Goal: Task Accomplishment & Management: Manage account settings

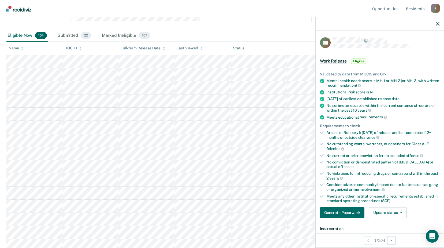
scroll to position [134, 0]
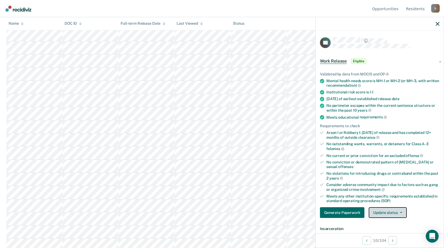
click at [392, 213] on button "Update status" at bounding box center [388, 212] width 38 height 11
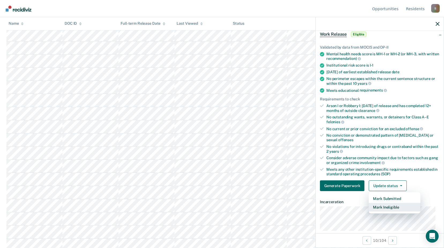
click at [395, 205] on button "Mark Ineligible" at bounding box center [395, 207] width 52 height 9
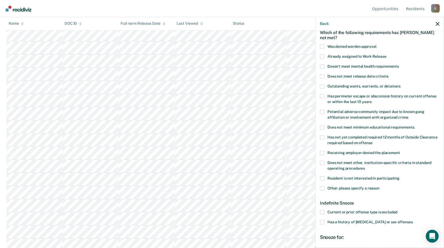
click at [329, 57] on span "Already assigned to Work Release" at bounding box center [356, 56] width 59 height 4
click at [386, 54] on input "Already assigned to Work Release" at bounding box center [386, 54] width 0 height 0
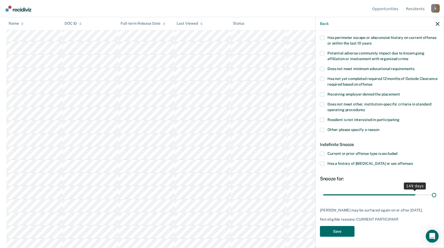
scroll to position [84, 0]
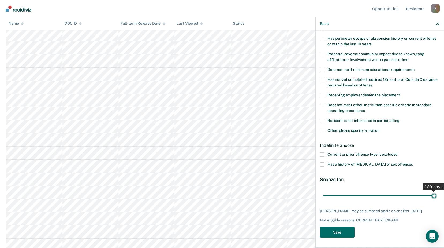
drag, startPoint x: 341, startPoint y: 189, endPoint x: 449, endPoint y: 194, distance: 107.8
type input "180"
click at [436, 194] on input "range" at bounding box center [379, 194] width 113 height 9
click at [348, 233] on button "Save" at bounding box center [337, 231] width 35 height 11
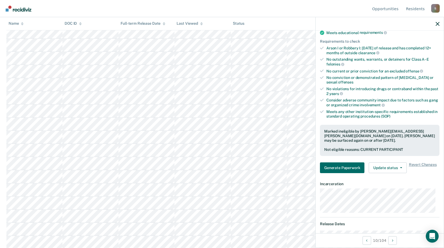
scroll to position [295, 0]
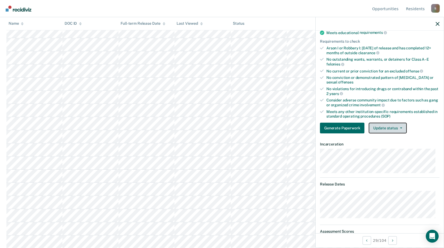
click at [405, 131] on button "Update status" at bounding box center [388, 127] width 38 height 11
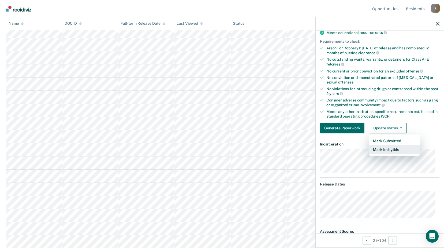
click at [396, 151] on button "Mark Ineligible" at bounding box center [395, 149] width 52 height 9
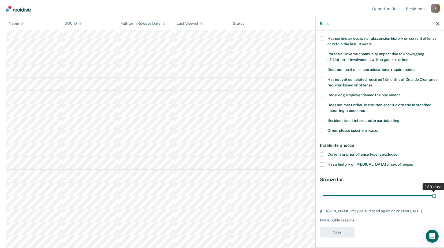
drag, startPoint x: 343, startPoint y: 194, endPoint x: 444, endPoint y: 197, distance: 101.1
type input "180"
click at [436, 197] on input "range" at bounding box center [379, 194] width 113 height 9
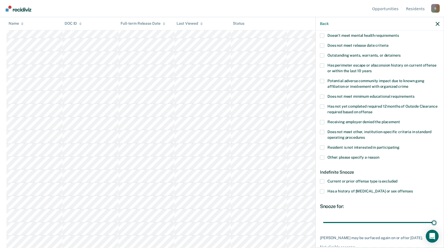
scroll to position [31, 0]
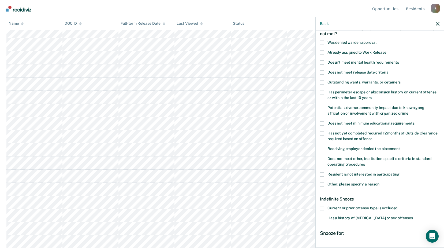
click at [324, 42] on span at bounding box center [322, 42] width 4 height 4
click at [376, 40] on input "Was denied warden approval" at bounding box center [376, 40] width 0 height 0
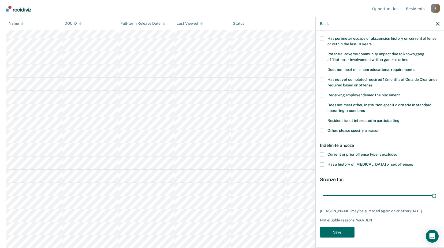
scroll to position [321, 0]
click at [350, 231] on button "Save" at bounding box center [337, 231] width 35 height 11
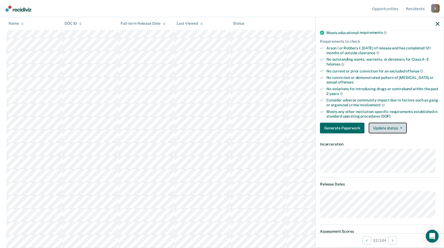
click at [400, 127] on icon "button" at bounding box center [401, 127] width 2 height 1
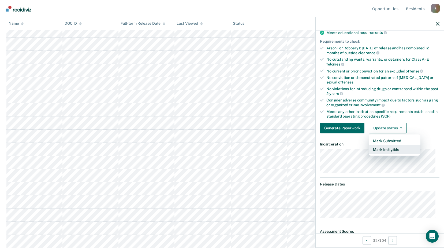
click at [393, 148] on button "Mark Ineligible" at bounding box center [395, 149] width 52 height 9
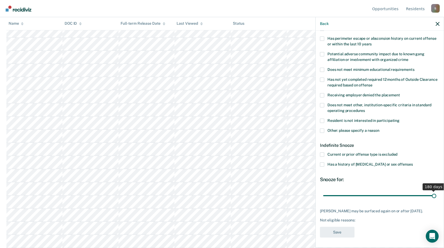
drag, startPoint x: 342, startPoint y: 196, endPoint x: 445, endPoint y: 205, distance: 103.4
type input "180"
click at [436, 200] on input "range" at bounding box center [379, 194] width 113 height 9
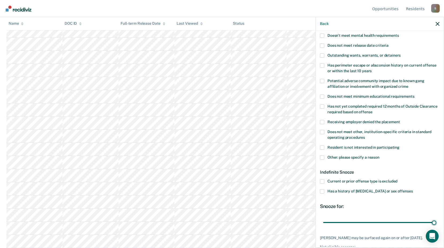
scroll to position [31, 0]
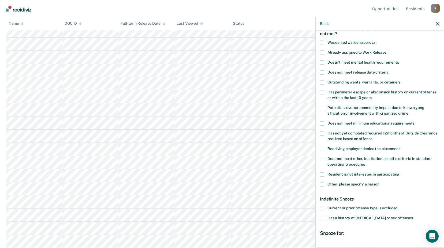
click at [336, 52] on span "Already assigned to Work Release" at bounding box center [356, 52] width 59 height 4
click at [386, 50] on input "Already assigned to Work Release" at bounding box center [386, 50] width 0 height 0
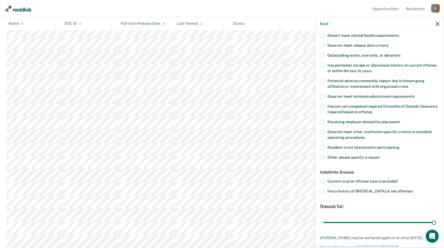
scroll to position [84, 0]
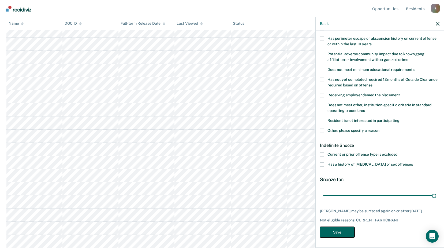
click at [350, 230] on button "Save" at bounding box center [337, 231] width 35 height 11
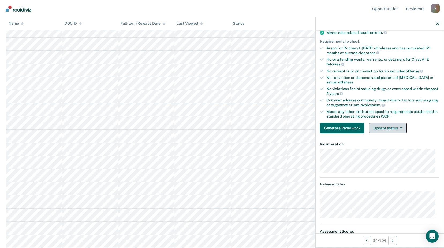
click at [397, 128] on button "Update status" at bounding box center [388, 127] width 38 height 11
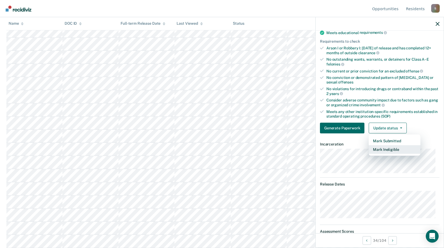
click at [390, 149] on button "Mark Ineligible" at bounding box center [395, 149] width 52 height 9
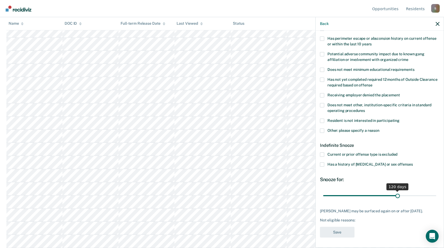
drag, startPoint x: 343, startPoint y: 195, endPoint x: 395, endPoint y: 194, distance: 52.2
type input "120"
click at [395, 194] on input "range" at bounding box center [379, 194] width 113 height 9
click at [363, 132] on span "Other: please specify a reason" at bounding box center [353, 130] width 52 height 4
click at [379, 128] on input "Other: please specify a reason" at bounding box center [379, 128] width 0 height 0
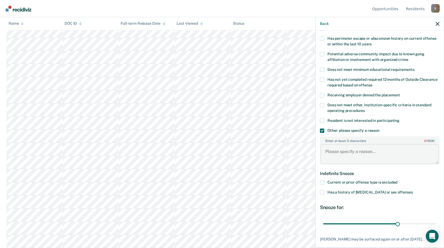
click at [379, 153] on textarea "Enter at least 3 characters 0 / 1600" at bounding box center [379, 154] width 118 height 20
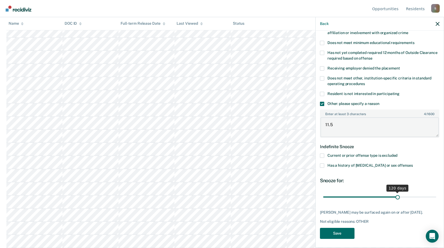
scroll to position [113, 0]
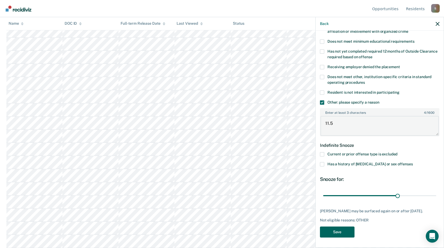
type textarea "11.5"
click at [352, 229] on button "Save" at bounding box center [337, 231] width 35 height 11
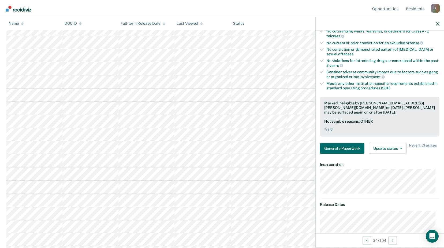
scroll to position [429, 0]
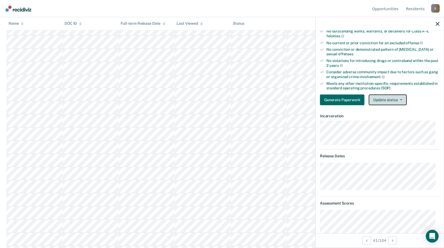
click at [402, 99] on button "Update status" at bounding box center [388, 99] width 38 height 11
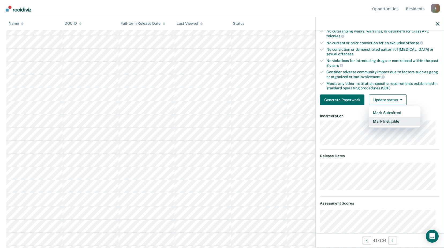
click at [397, 121] on button "Mark Ineligible" at bounding box center [395, 121] width 52 height 9
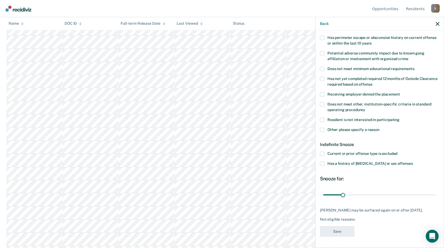
scroll to position [84, 0]
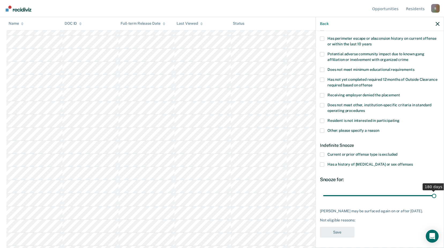
drag, startPoint x: 341, startPoint y: 194, endPoint x: 444, endPoint y: 195, distance: 102.9
type input "180"
click at [436, 195] on input "range" at bounding box center [379, 194] width 113 height 9
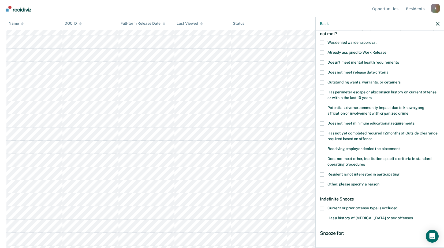
click at [321, 52] on span at bounding box center [322, 52] width 4 height 4
click at [386, 50] on input "Already assigned to Work Release" at bounding box center [386, 50] width 0 height 0
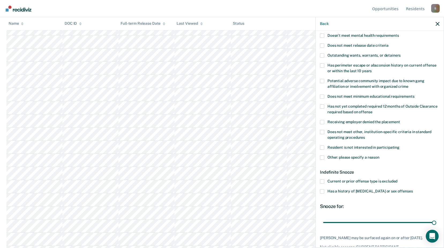
scroll to position [84, 0]
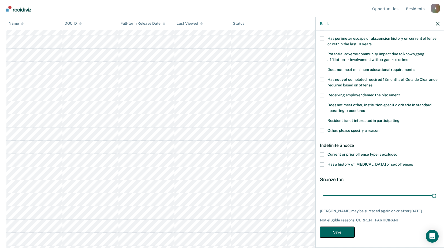
drag, startPoint x: 342, startPoint y: 231, endPoint x: 345, endPoint y: 230, distance: 3.6
click at [342, 230] on button "Save" at bounding box center [337, 231] width 35 height 11
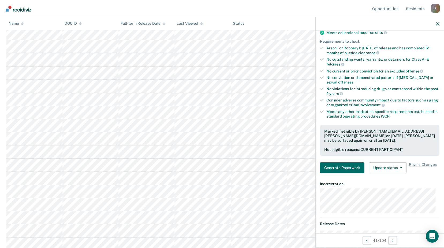
scroll to position [1053, 0]
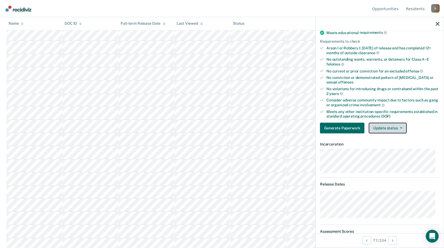
click at [403, 128] on button "Update status" at bounding box center [388, 127] width 38 height 11
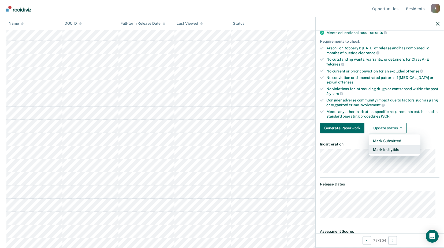
click at [390, 151] on button "Mark Ineligible" at bounding box center [395, 149] width 52 height 9
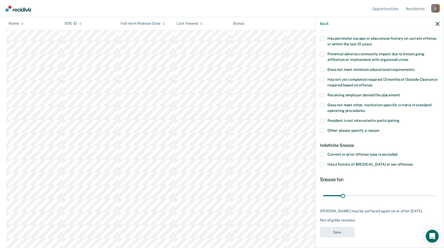
scroll to position [4, 0]
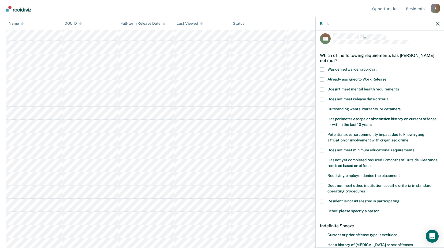
click at [357, 201] on span "Resident is not interested in participating" at bounding box center [363, 201] width 72 height 4
click at [399, 199] on input "Resident is not interested in participating" at bounding box center [399, 199] width 0 height 0
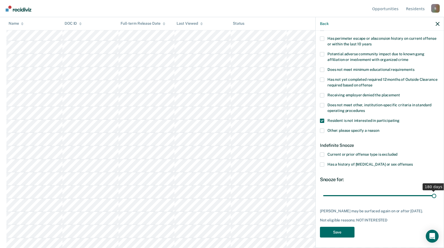
drag, startPoint x: 342, startPoint y: 196, endPoint x: 440, endPoint y: 208, distance: 98.0
type input "180"
click at [436, 200] on input "range" at bounding box center [379, 194] width 113 height 9
click at [351, 232] on button "Save" at bounding box center [337, 231] width 35 height 11
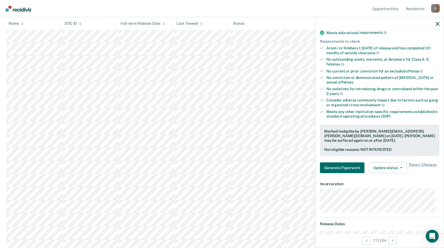
scroll to position [919, 0]
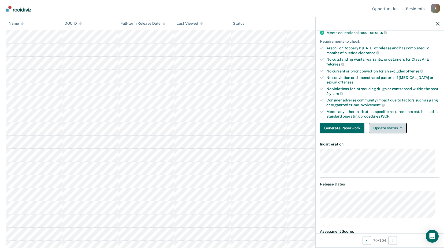
click at [405, 129] on button "Update status" at bounding box center [388, 127] width 38 height 11
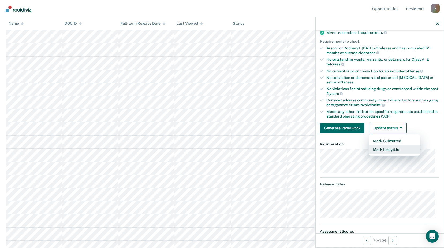
click at [394, 147] on button "Mark Ineligible" at bounding box center [395, 149] width 52 height 9
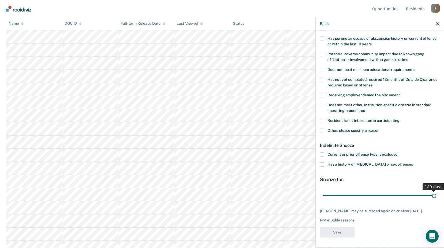
drag, startPoint x: 342, startPoint y: 193, endPoint x: 449, endPoint y: 218, distance: 109.2
type input "180"
click at [436, 200] on input "range" at bounding box center [379, 194] width 113 height 9
click at [323, 129] on span at bounding box center [322, 130] width 4 height 4
click at [379, 128] on input "Other: please specify a reason" at bounding box center [379, 128] width 0 height 0
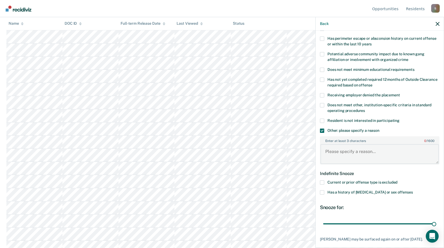
click at [353, 155] on textarea "Enter at least 3 characters 0 / 1600" at bounding box center [379, 154] width 118 height 20
type textarea "n"
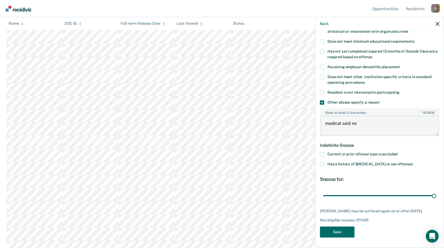
scroll to position [946, 0]
type textarea "medical said no"
click at [347, 232] on button "Save" at bounding box center [337, 231] width 35 height 11
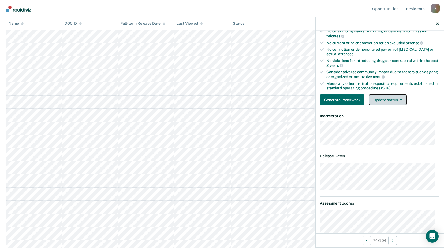
click at [396, 101] on button "Update status" at bounding box center [388, 99] width 38 height 11
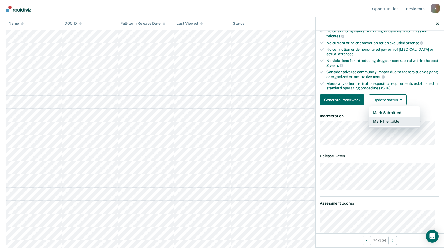
click at [389, 119] on button "Mark Ineligible" at bounding box center [395, 121] width 52 height 9
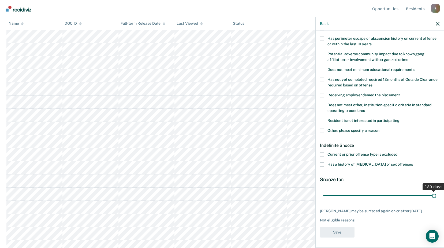
drag, startPoint x: 346, startPoint y: 194, endPoint x: 449, endPoint y: 207, distance: 103.7
type input "180"
click at [436, 200] on input "range" at bounding box center [379, 194] width 113 height 9
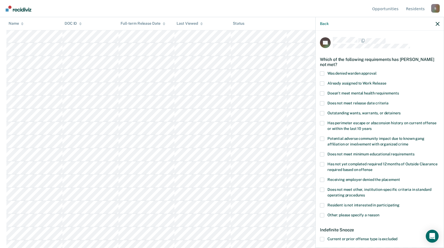
scroll to position [27, 0]
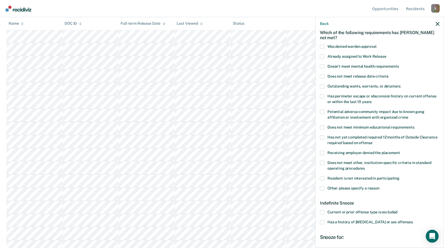
click at [346, 186] on span "Other: please specify a reason" at bounding box center [353, 188] width 52 height 4
click at [379, 186] on input "Other: please specify a reason" at bounding box center [379, 186] width 0 height 0
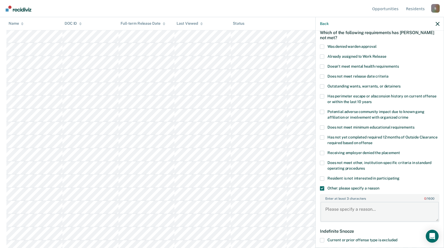
click at [369, 211] on textarea "Enter at least 3 characters 0 / 1600" at bounding box center [379, 211] width 118 height 20
drag, startPoint x: 333, startPoint y: 210, endPoint x: 365, endPoint y: 212, distance: 32.2
click at [365, 212] on textarea "transfering" at bounding box center [379, 211] width 118 height 20
type textarea "t"
type textarea "treatment transfer"
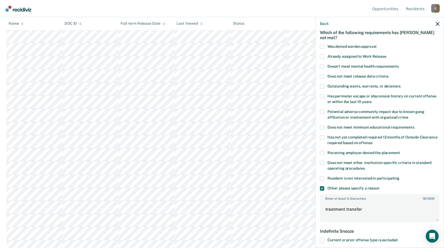
click at [379, 226] on div "Indefinite Snooze" at bounding box center [379, 231] width 119 height 14
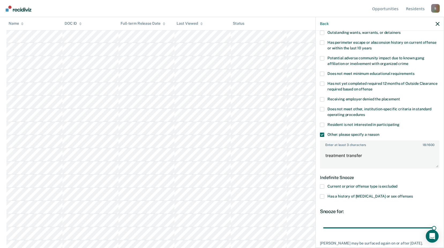
scroll to position [107, 0]
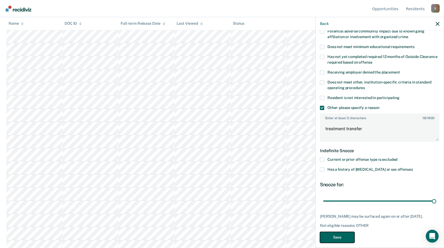
click at [338, 237] on button "Save" at bounding box center [337, 236] width 35 height 11
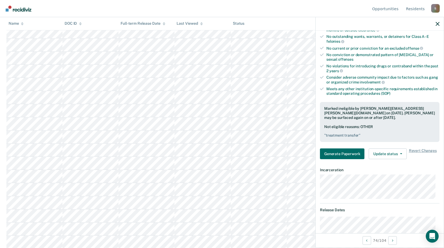
scroll to position [491, 0]
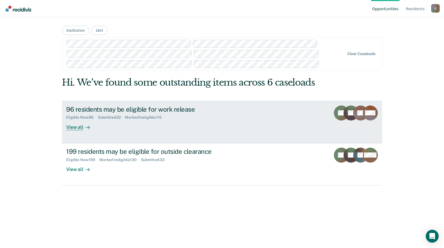
click at [177, 108] on div "96 residents may be eligible for work release" at bounding box center [160, 109] width 188 height 8
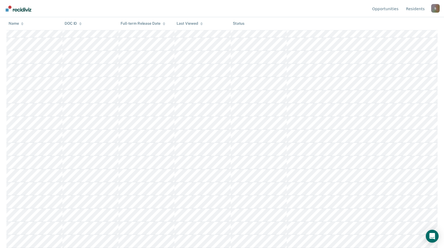
scroll to position [348, 0]
